Goal: Information Seeking & Learning: Understand process/instructions

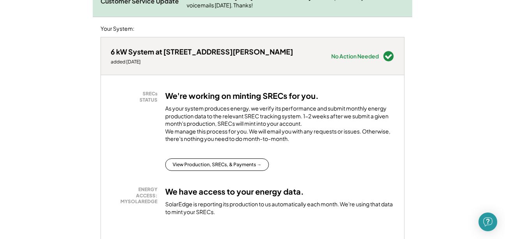
scroll to position [152, 0]
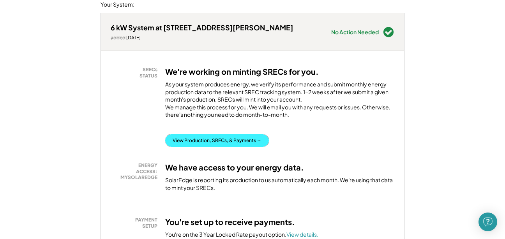
click at [231, 147] on button "View Production, SRECs, & Payments →" at bounding box center [217, 140] width 104 height 12
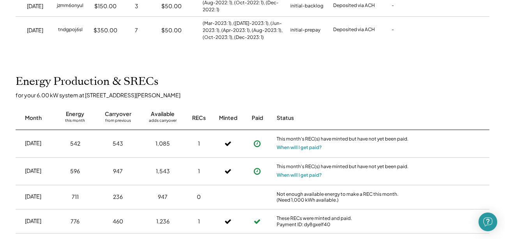
scroll to position [283, 0]
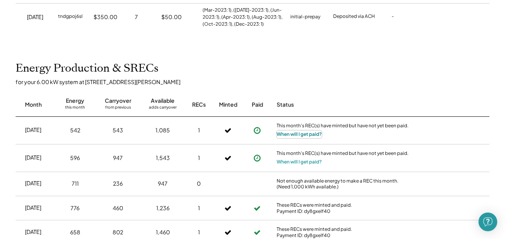
click at [312, 135] on button "When will I get paid?" at bounding box center [299, 135] width 45 height 8
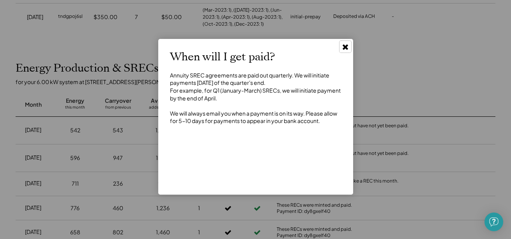
click at [346, 47] on use at bounding box center [344, 46] width 5 height 5
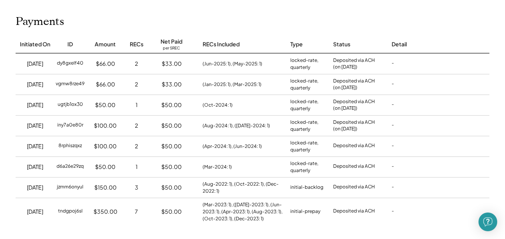
scroll to position [0, 0]
